Goal: Task Accomplishment & Management: Manage account settings

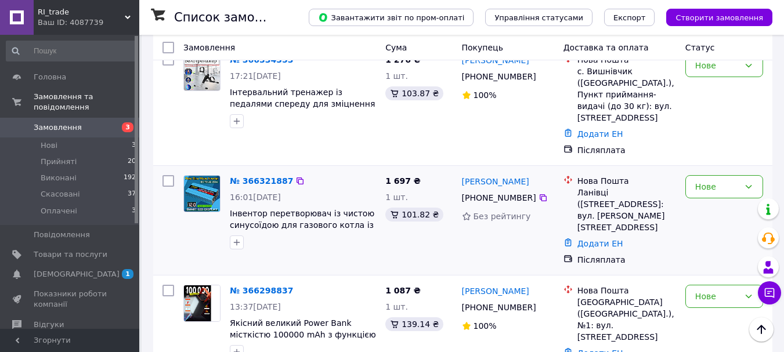
scroll to position [116, 0]
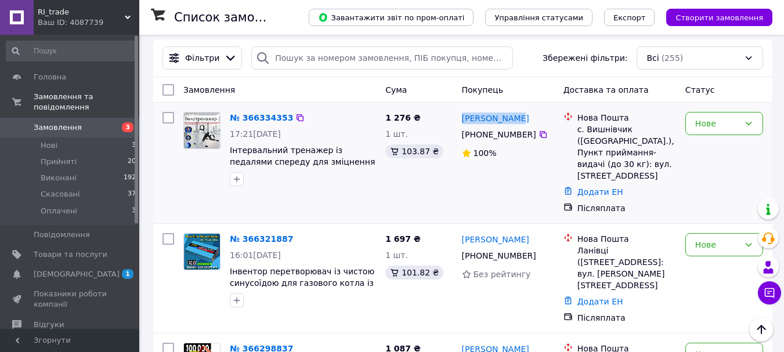
drag, startPoint x: 459, startPoint y: 119, endPoint x: 512, endPoint y: 118, distance: 52.2
click at [512, 118] on div "[PERSON_NAME] [PHONE_NUMBER]%" at bounding box center [507, 162] width 101 height 111
copy link "[PERSON_NAME]"
click at [363, 232] on div "№ 366321887" at bounding box center [303, 239] width 148 height 14
click at [60, 85] on link "Головна" at bounding box center [71, 77] width 143 height 20
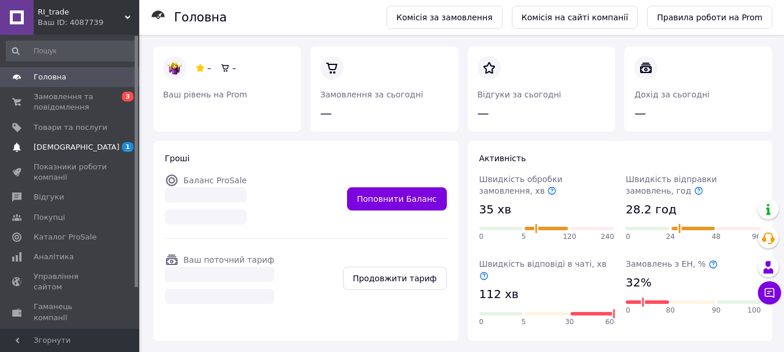
click at [64, 147] on span "[DEMOGRAPHIC_DATA]" at bounding box center [77, 147] width 86 height 10
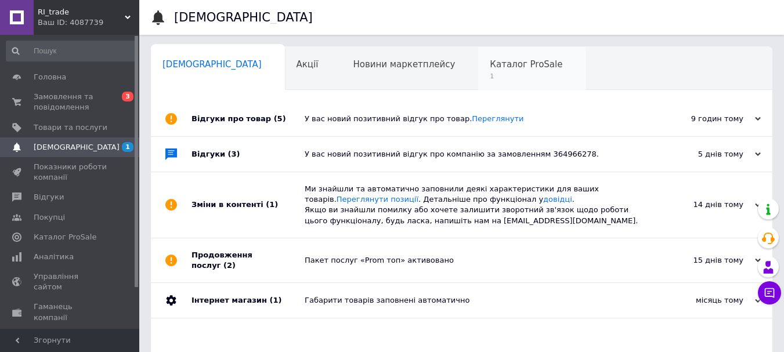
click at [489, 63] on span "Каталог ProSale" at bounding box center [525, 64] width 72 height 10
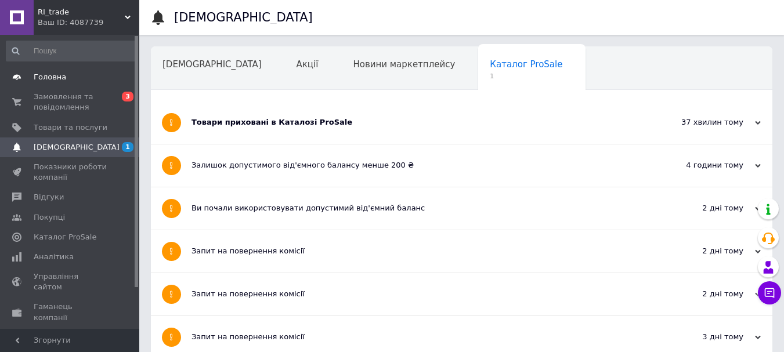
click at [49, 74] on span "Головна" at bounding box center [50, 77] width 32 height 10
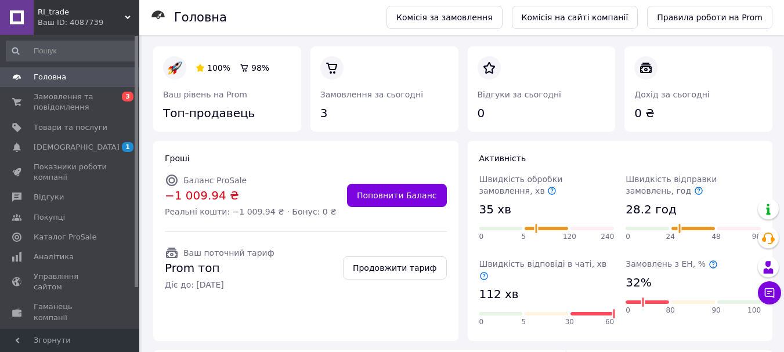
click at [57, 83] on link "Головна" at bounding box center [71, 77] width 143 height 20
click at [60, 109] on span "Замовлення та повідомлення" at bounding box center [71, 102] width 74 height 21
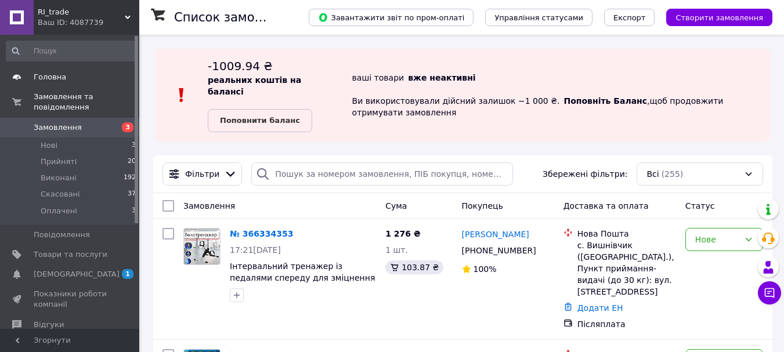
click at [55, 81] on span "Головна" at bounding box center [50, 77] width 32 height 10
